Goal: Complete application form

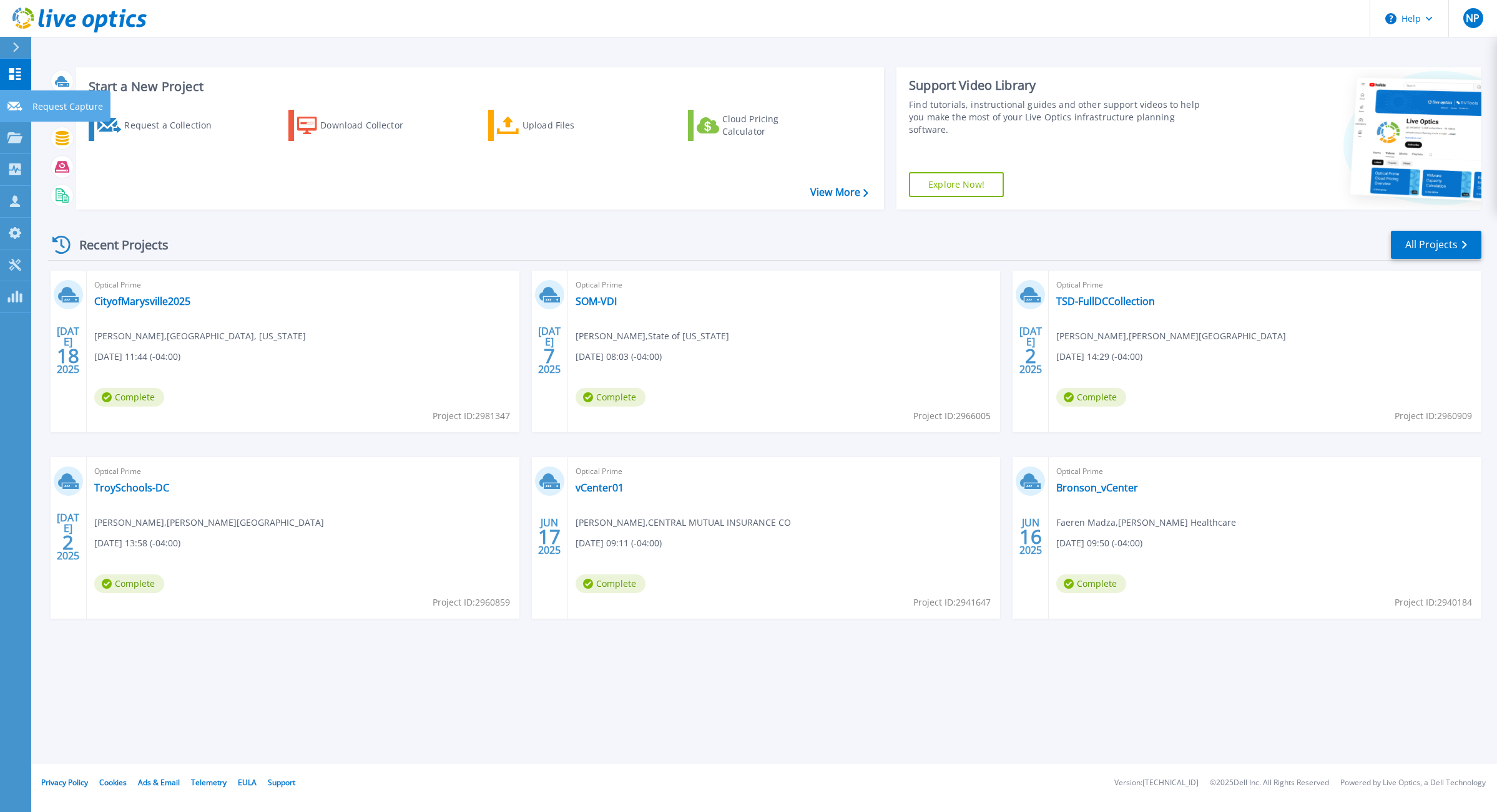
click at [64, 106] on p "Request Capture" at bounding box center [68, 106] width 71 height 32
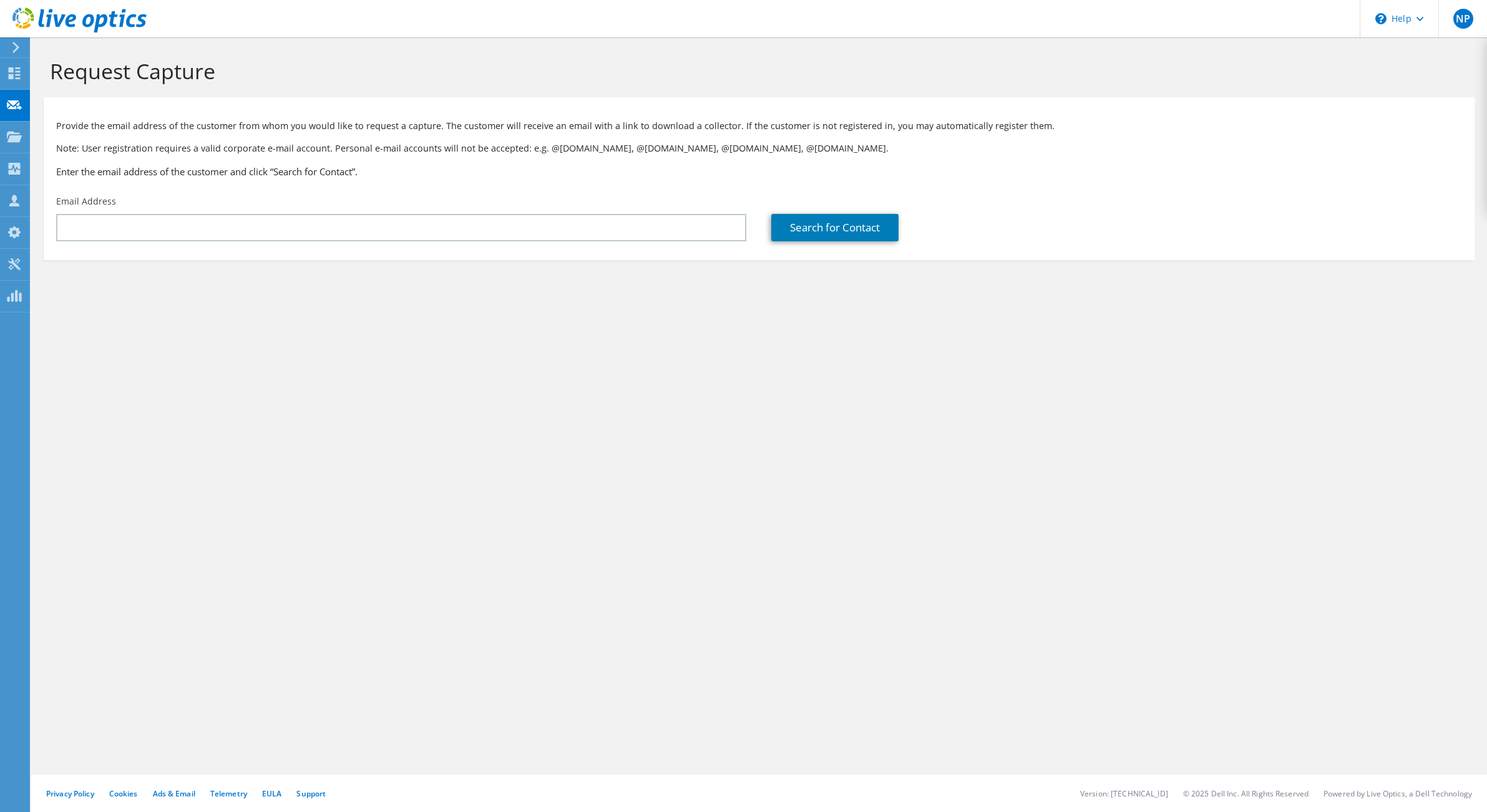
click at [156, 212] on div "Email Address" at bounding box center [400, 218] width 715 height 59
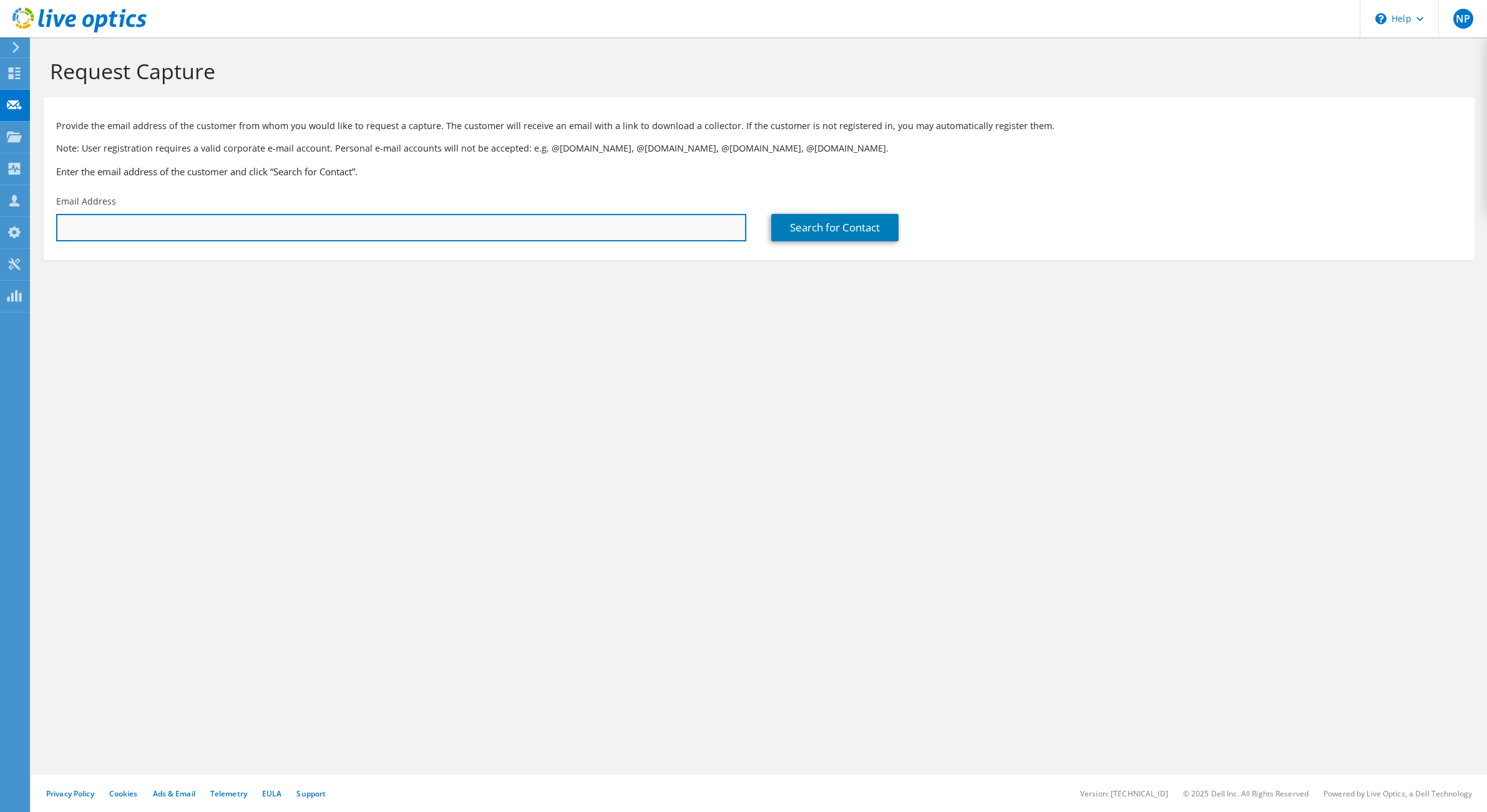
click at [158, 217] on input "text" at bounding box center [401, 228] width 690 height 28
paste input "[PERSON_NAME][EMAIL_ADDRESS][PERSON_NAME][DOMAIN_NAME]"
type input "[PERSON_NAME][EMAIL_ADDRESS][PERSON_NAME][DOMAIN_NAME]"
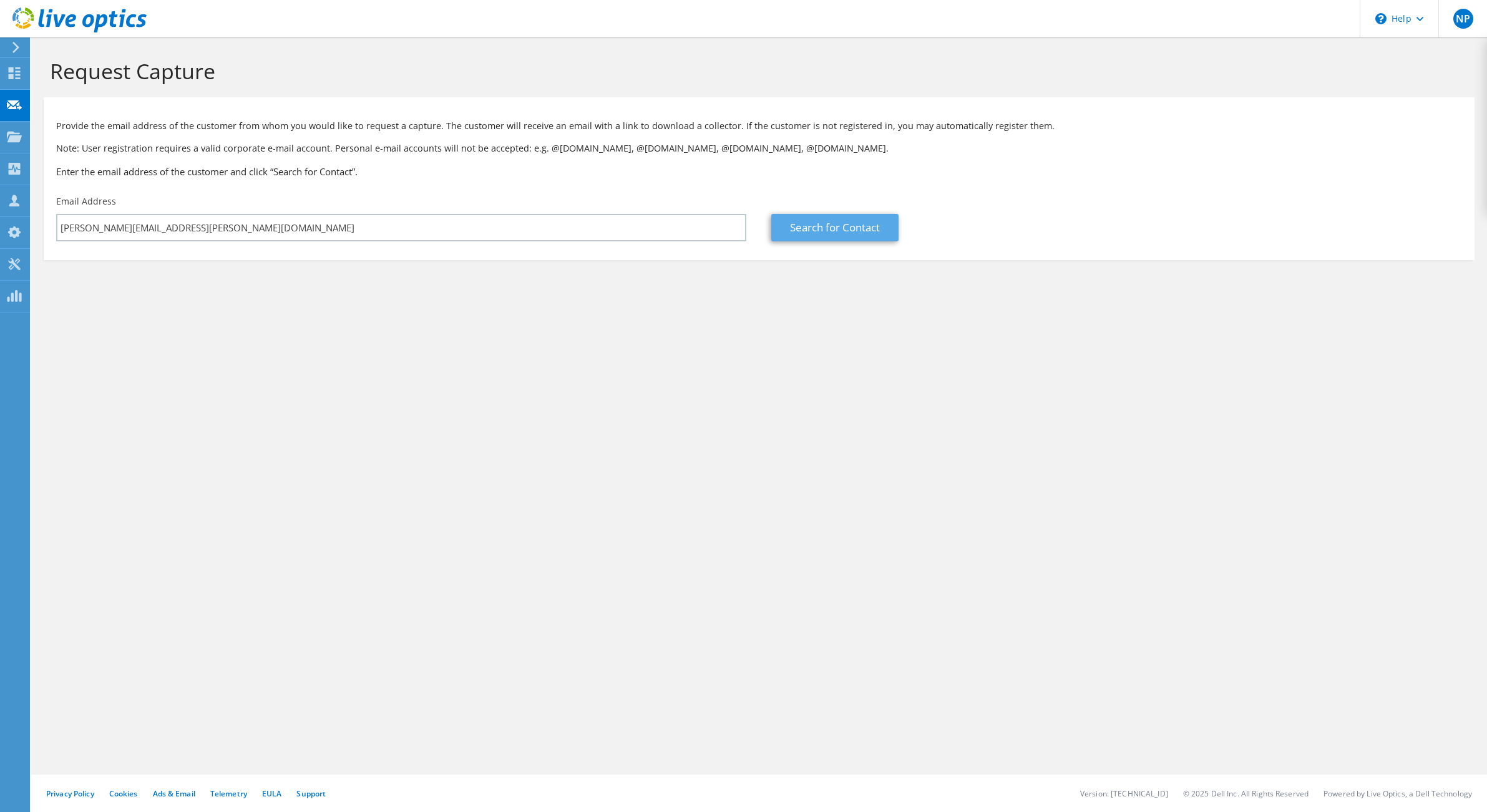
click at [787, 228] on link "Search for Contact" at bounding box center [834, 228] width 127 height 28
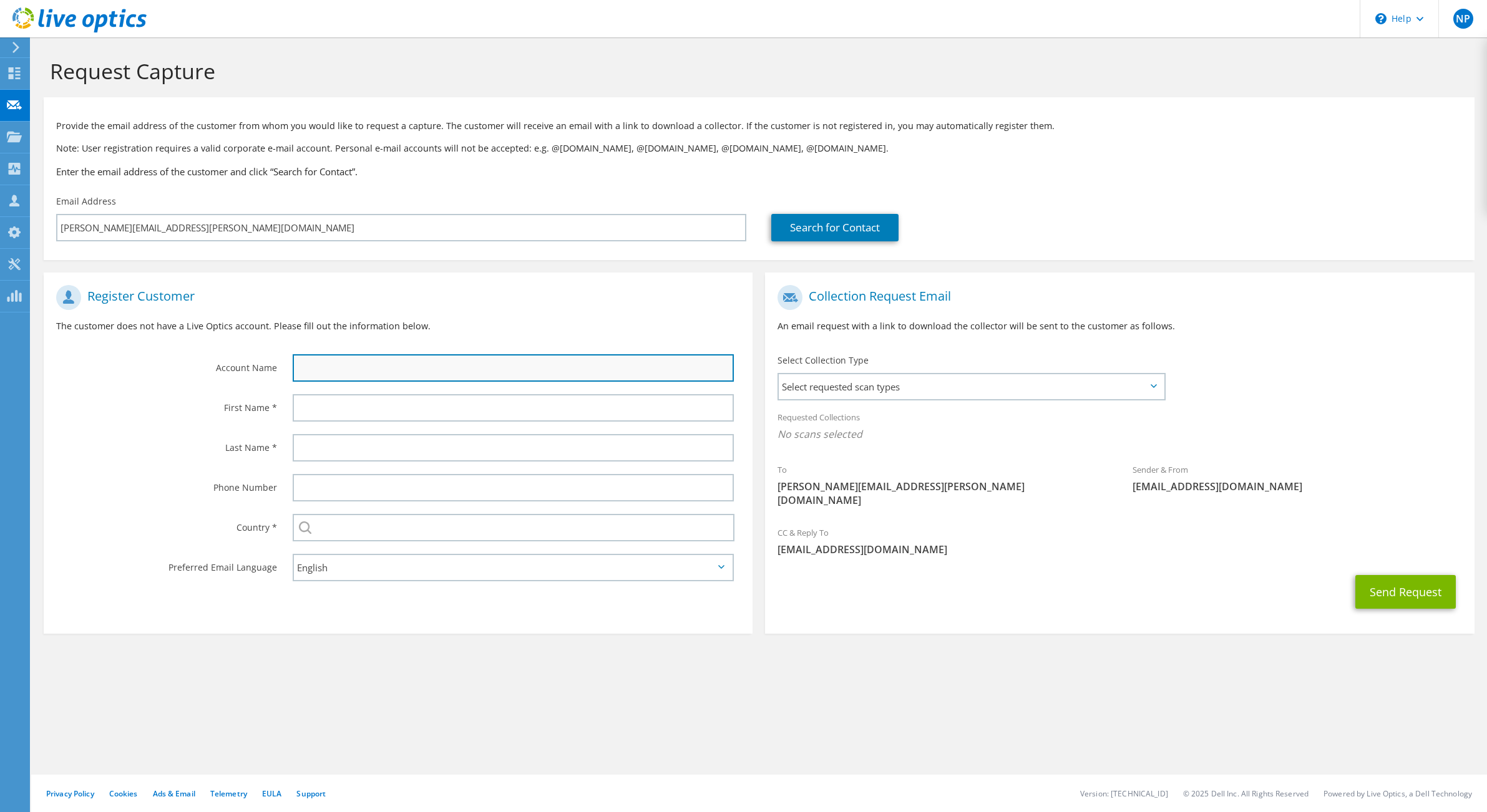
click at [362, 372] on input "text" at bounding box center [513, 368] width 442 height 28
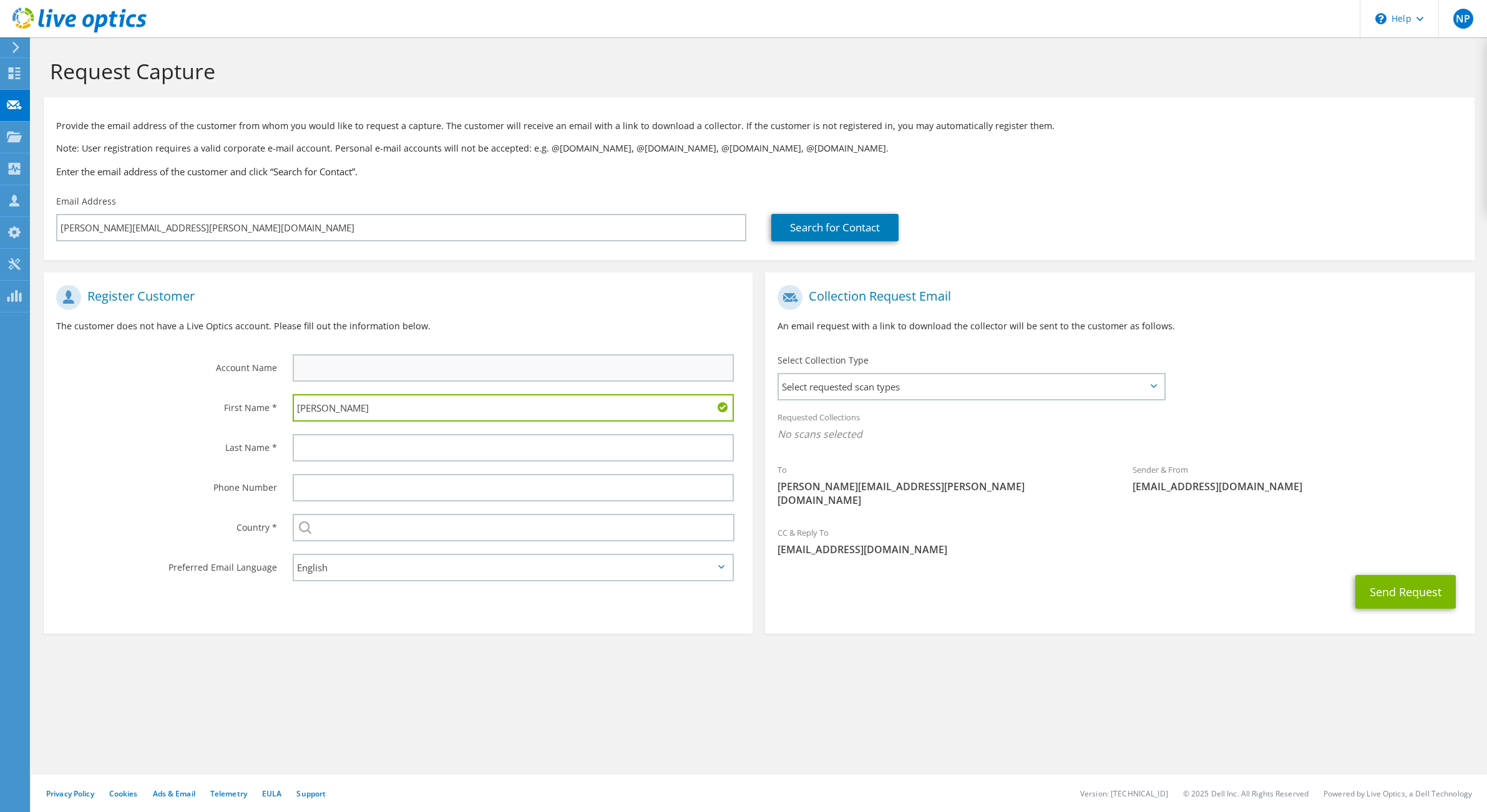
type input "[PERSON_NAME]"
click at [924, 382] on span "Select requested scan types" at bounding box center [972, 386] width 386 height 25
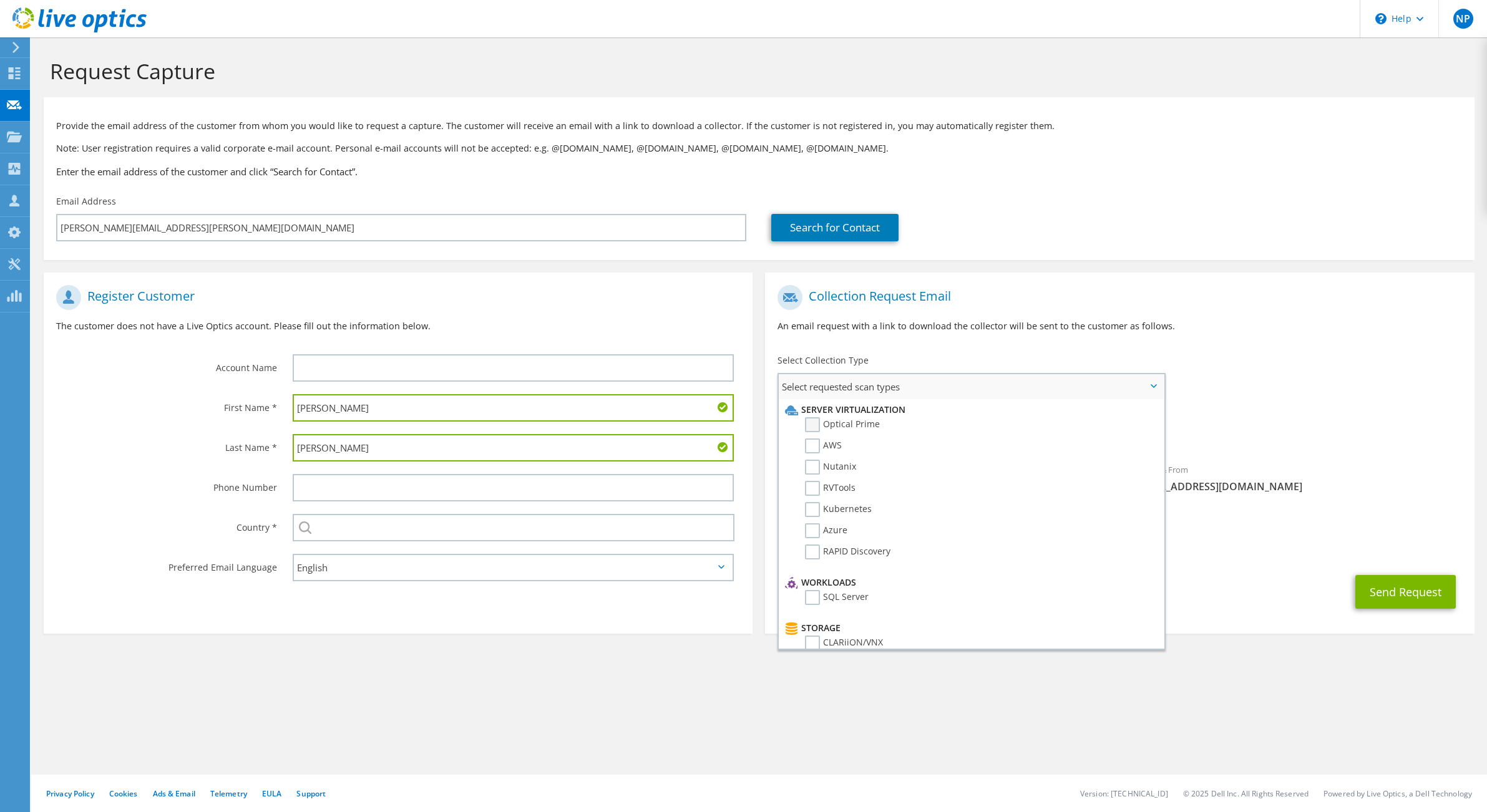
click at [809, 425] on label "Optical Prime" at bounding box center [843, 425] width 75 height 15
click at [0, 0] on input "Optical Prime" at bounding box center [0, 0] width 0 height 0
click at [1185, 739] on div "Request Capture Provide the email address of the customer from whom you would l…" at bounding box center [759, 425] width 1456 height 775
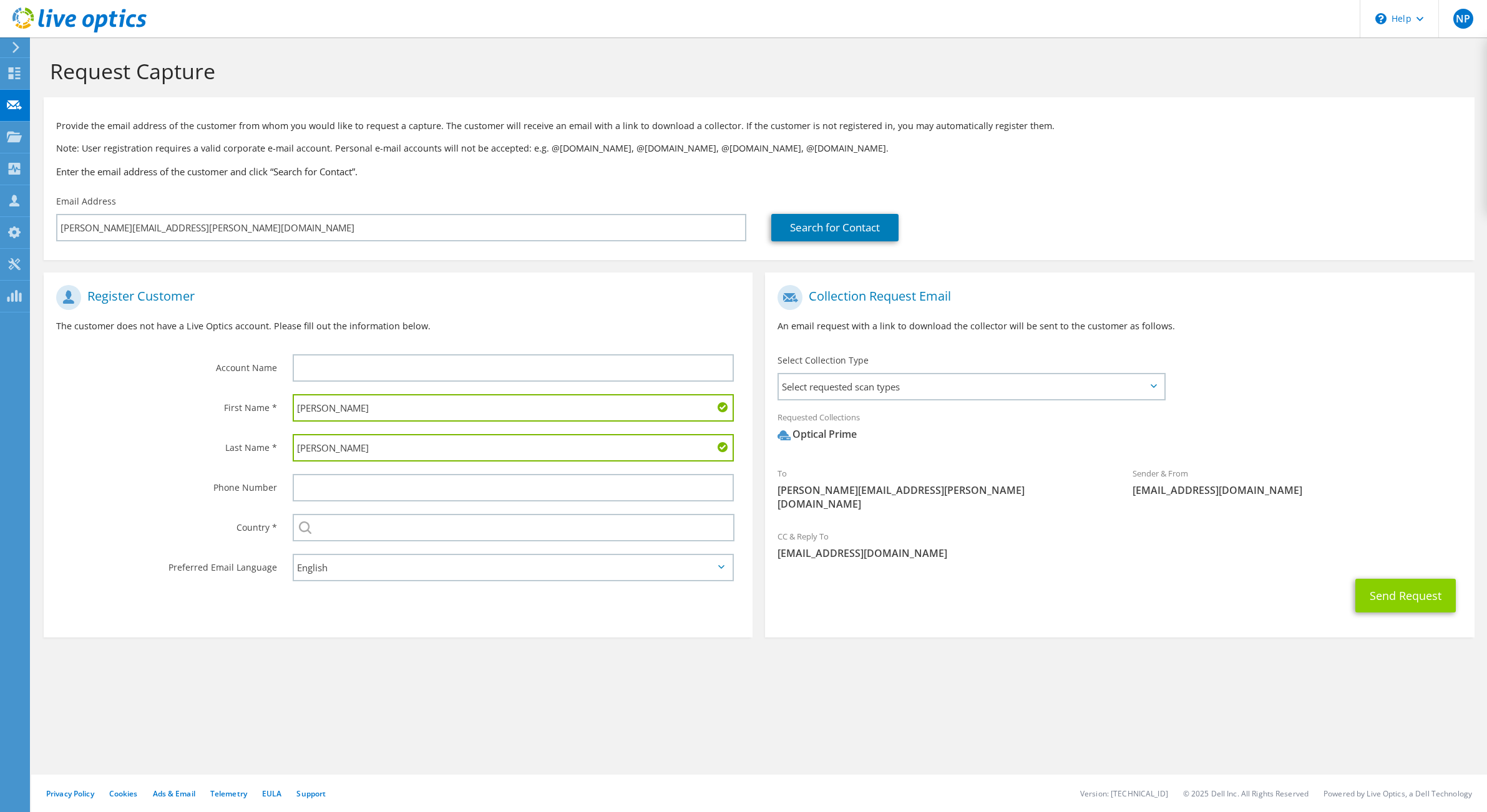
click at [1410, 579] on button "Send Request" at bounding box center [1405, 596] width 100 height 33
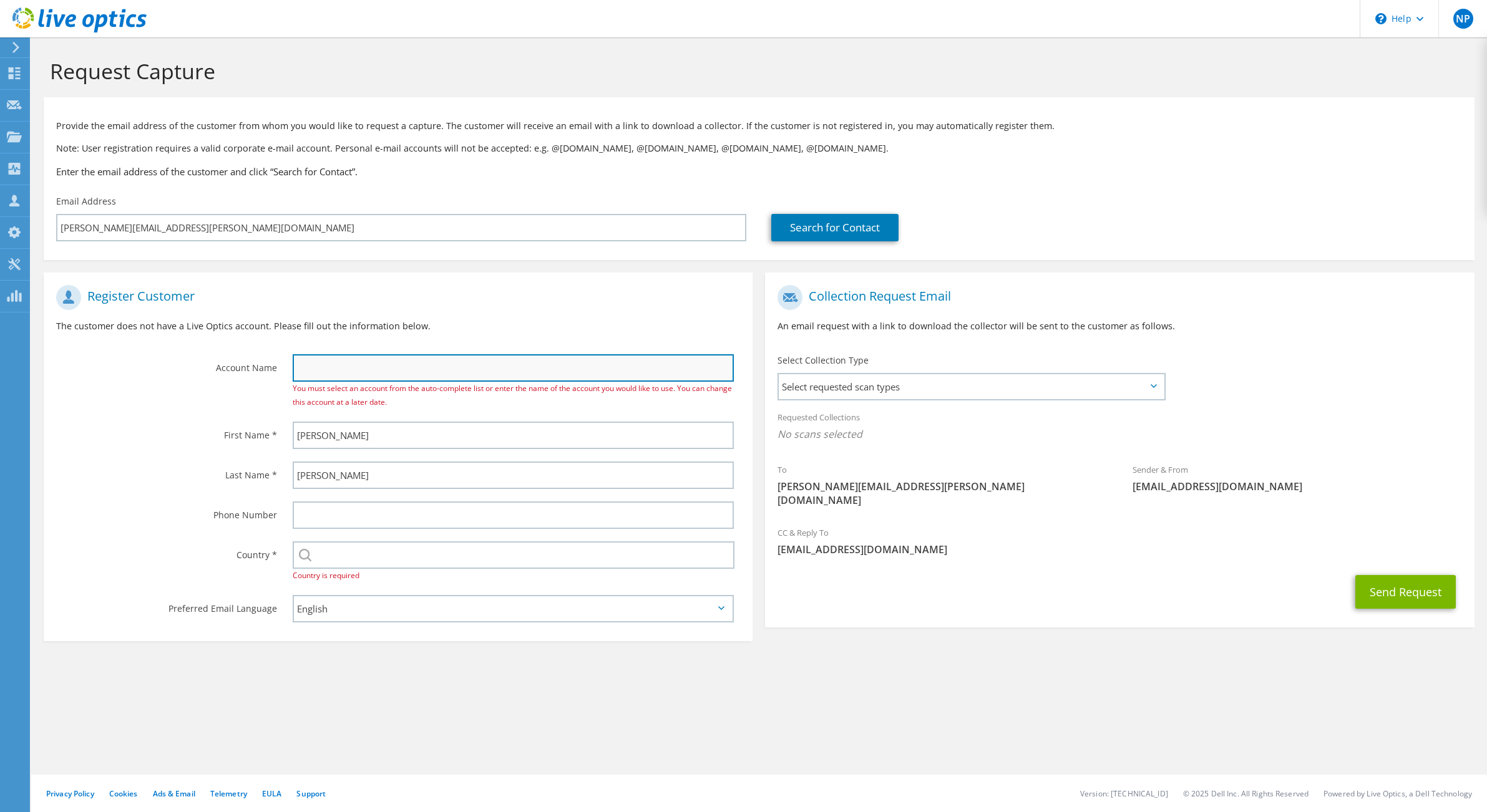
click at [365, 368] on input "text" at bounding box center [513, 368] width 442 height 28
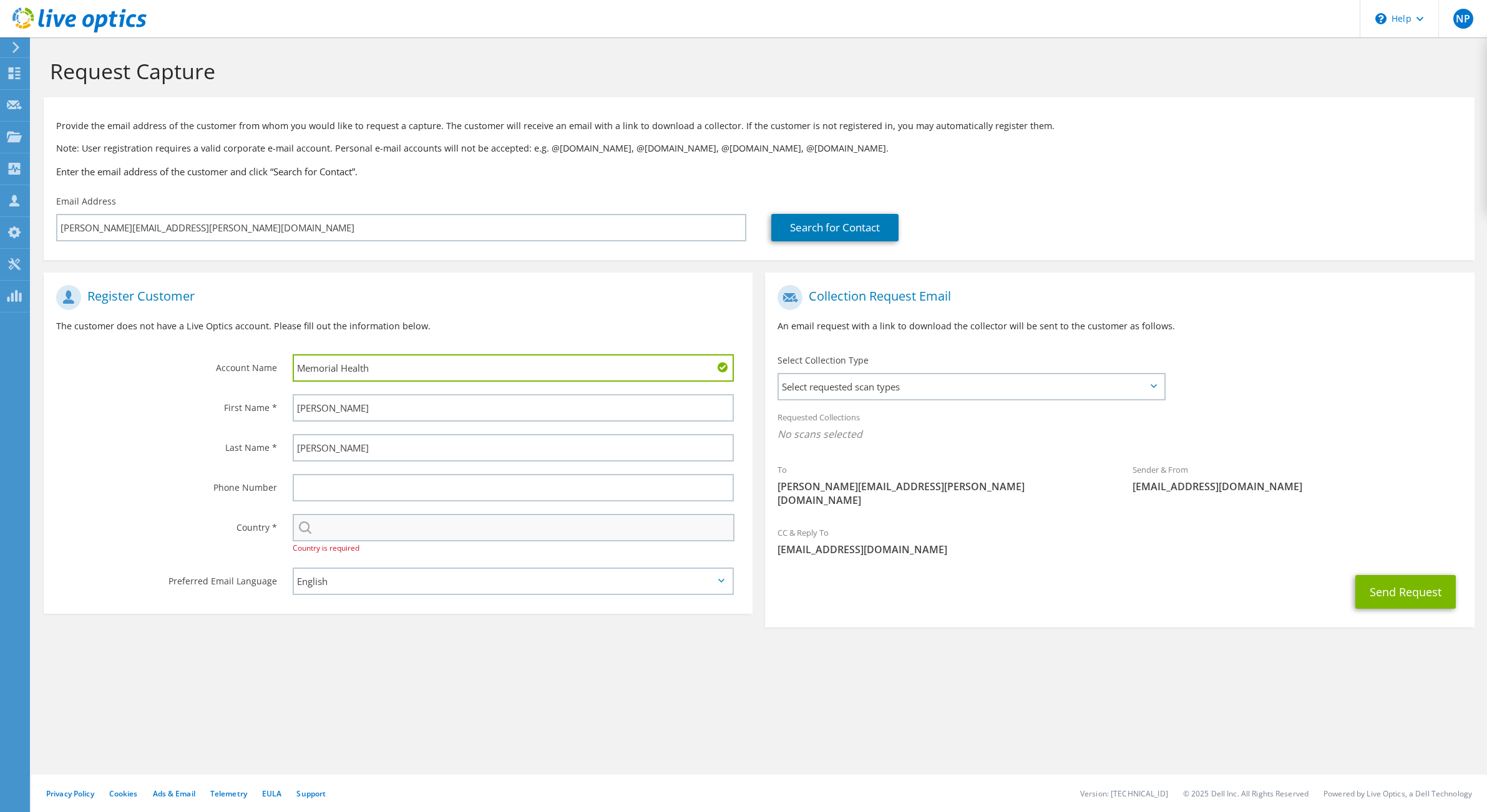
type input "Memorial Health"
click at [339, 524] on input "text" at bounding box center [514, 528] width 443 height 28
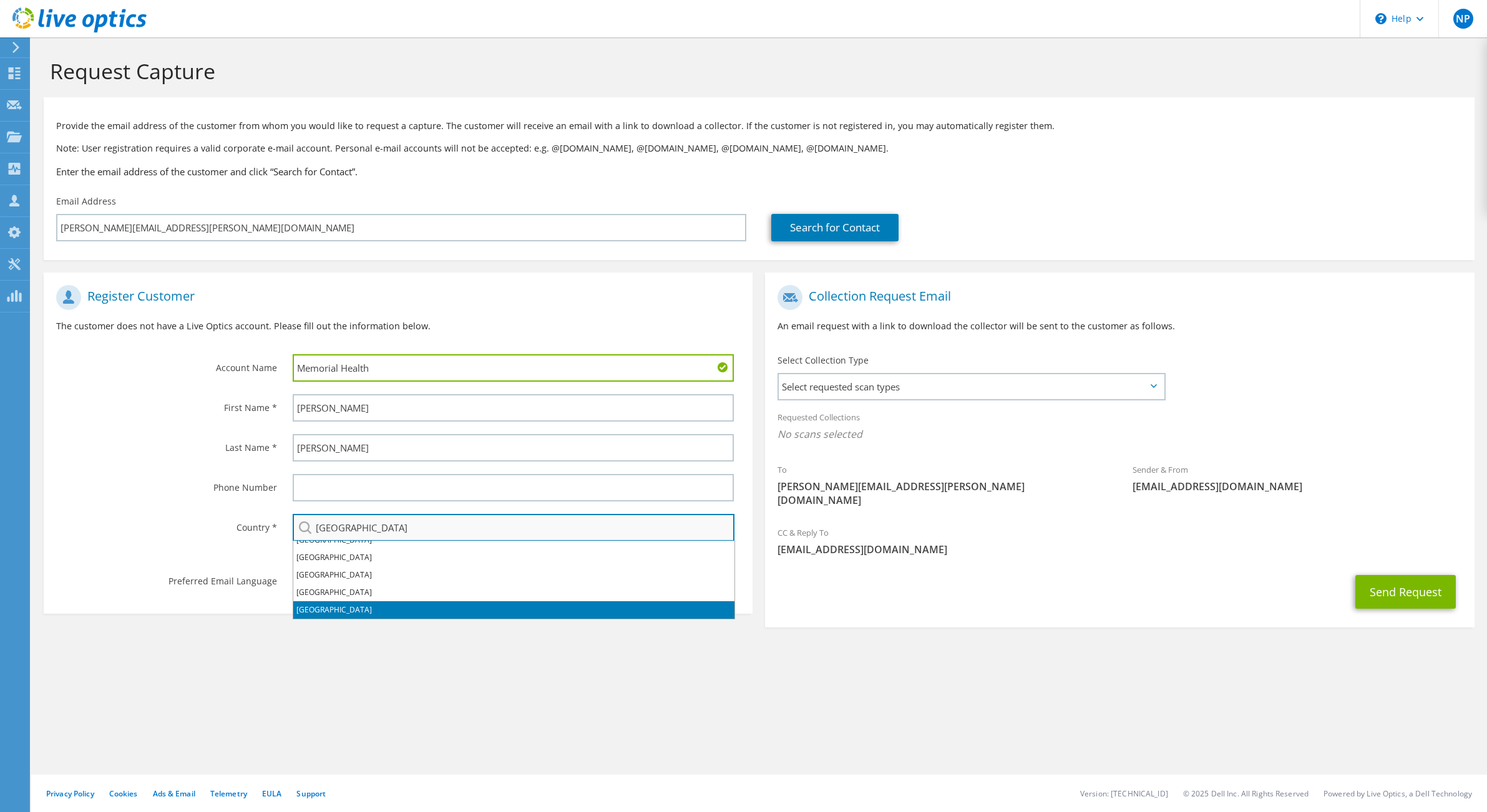
type input "[GEOGRAPHIC_DATA]"
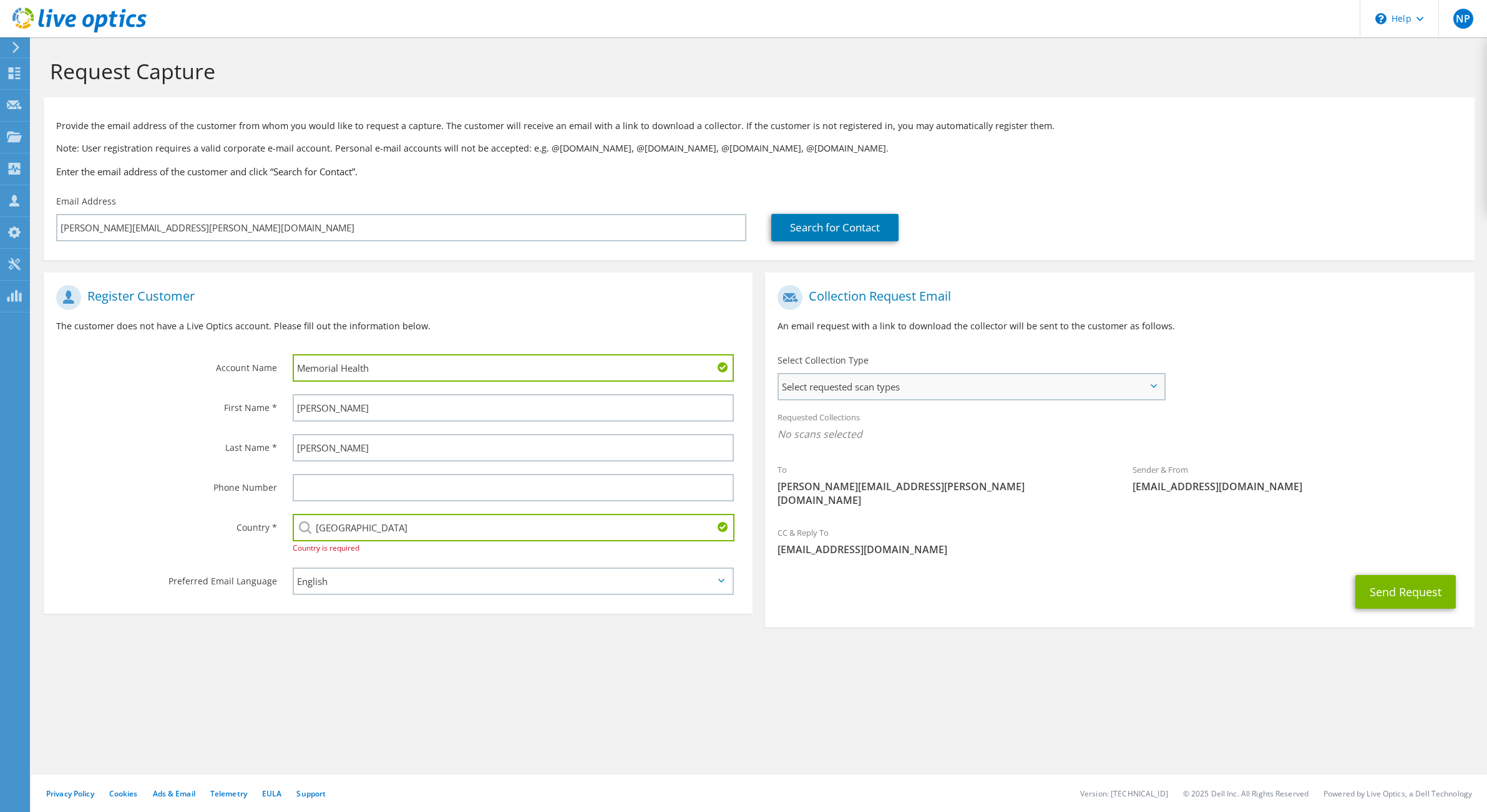
click at [911, 377] on span "Select requested scan types" at bounding box center [972, 386] width 386 height 25
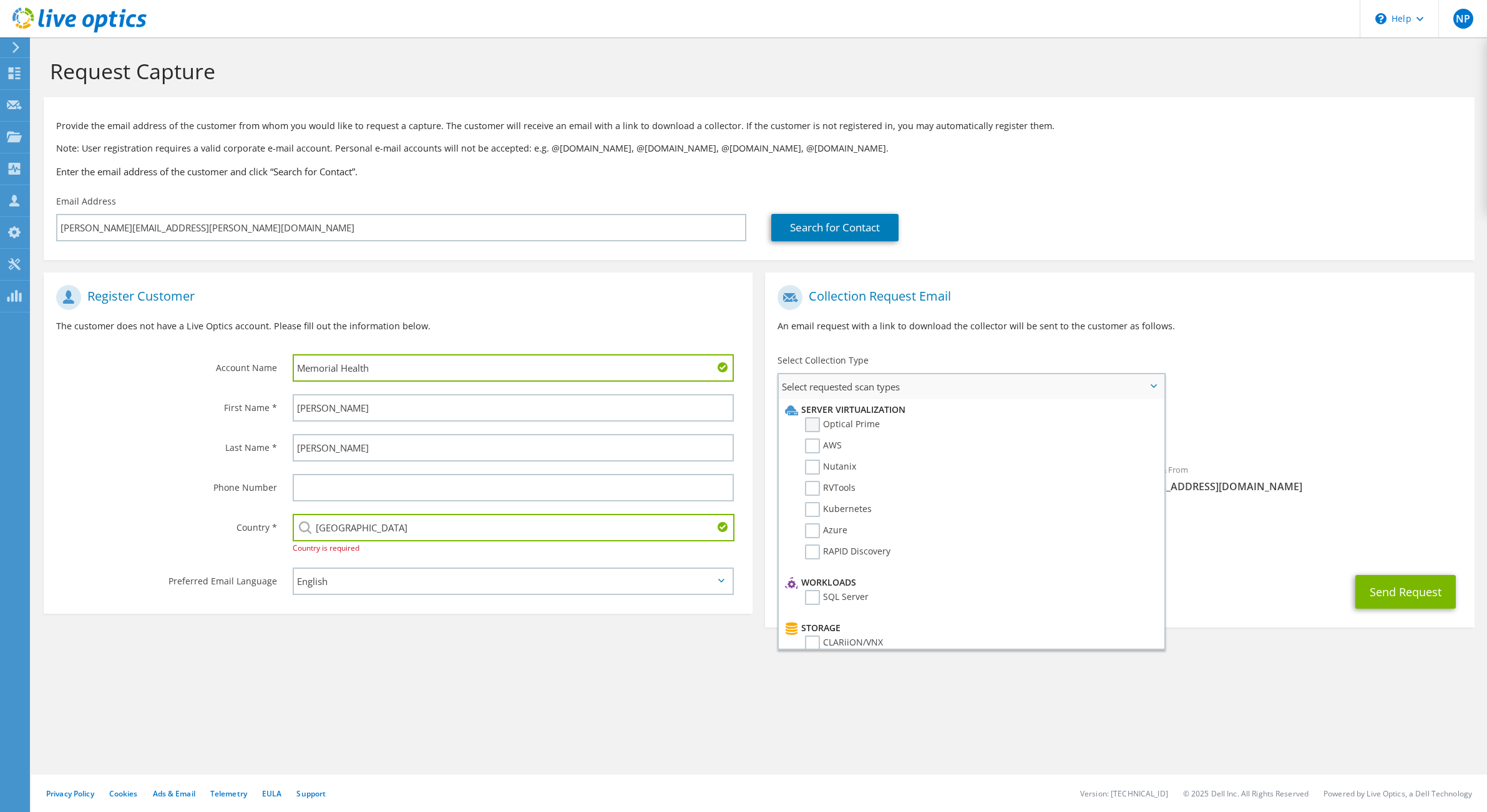
click at [812, 425] on label "Optical Prime" at bounding box center [843, 425] width 75 height 15
click at [0, 0] on input "Optical Prime" at bounding box center [0, 0] width 0 height 0
click at [1202, 581] on div "Send Request" at bounding box center [1119, 596] width 709 height 46
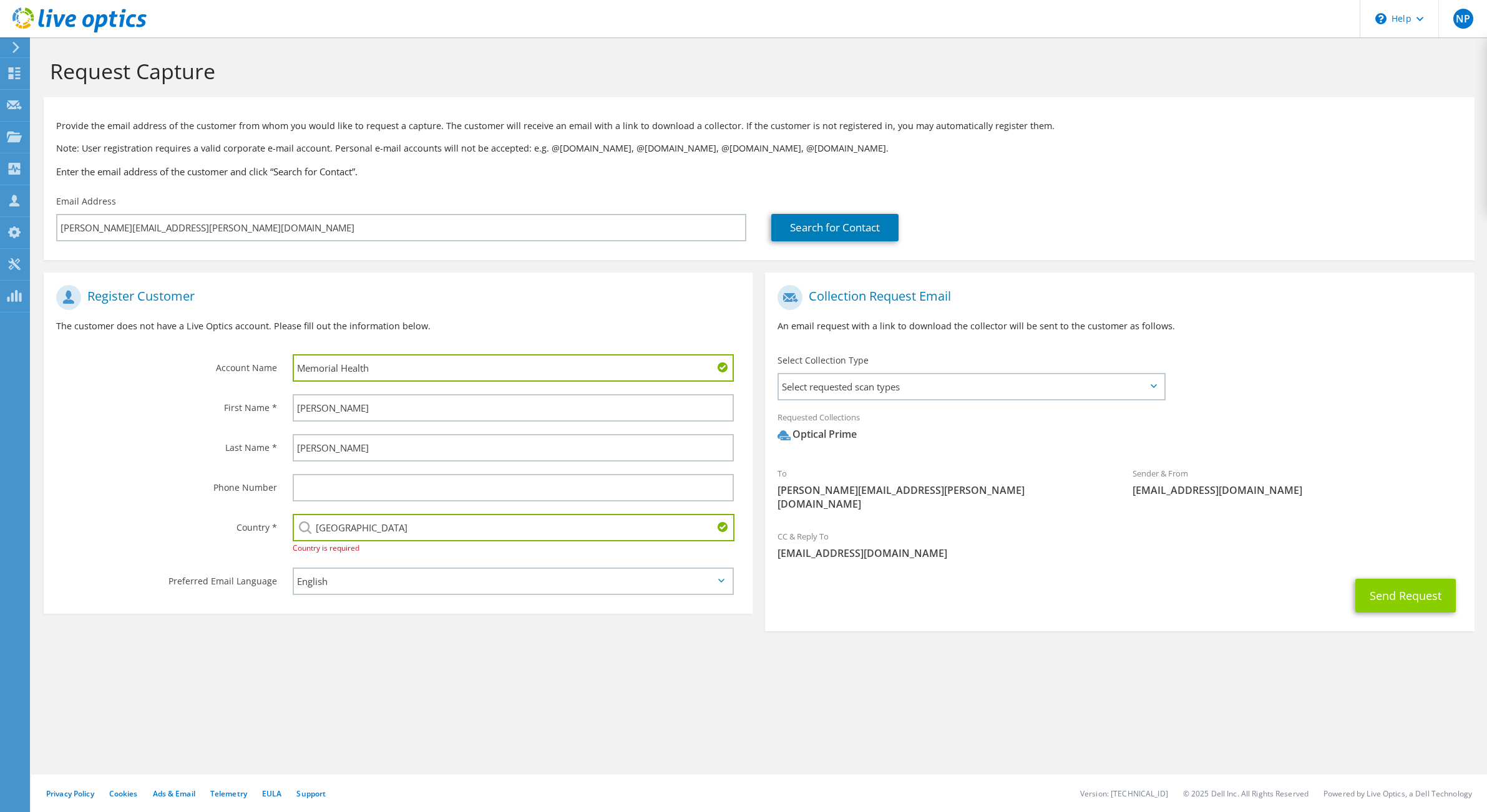
click at [1403, 586] on button "Send Request" at bounding box center [1405, 596] width 100 height 33
